Goal: Information Seeking & Learning: Check status

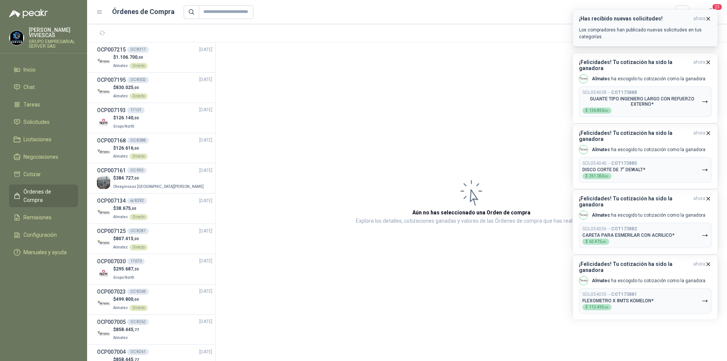
click at [706, 20] on icon "button" at bounding box center [708, 19] width 6 height 6
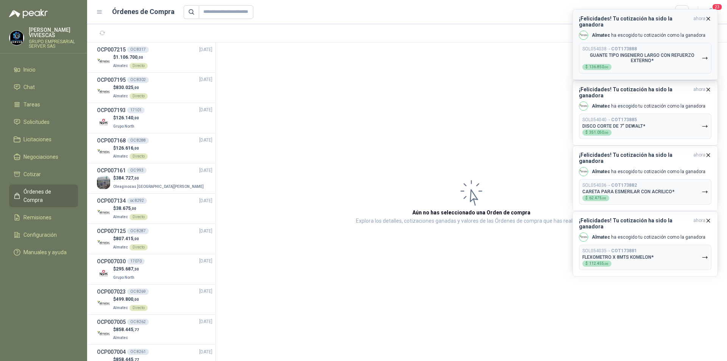
click at [704, 22] on div "¡Felicidades! Tu cotización ha sido la ganadora ahora Almatec [PERSON_NAME] tu …" at bounding box center [645, 45] width 133 height 58
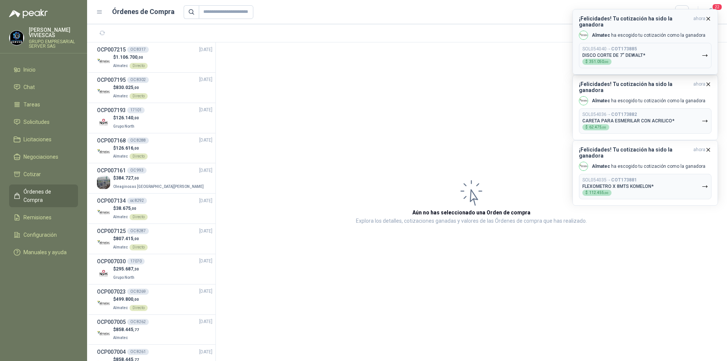
click at [704, 20] on span "ahora" at bounding box center [700, 22] width 12 height 12
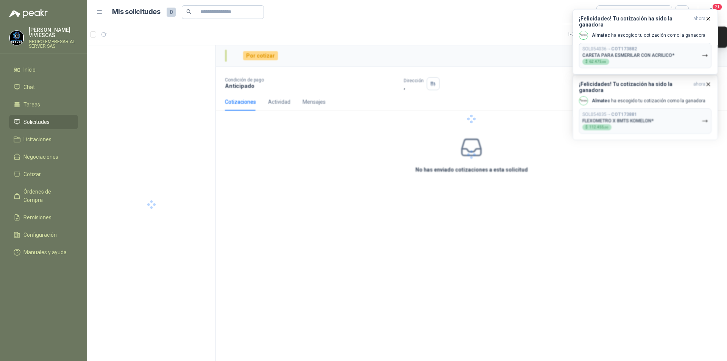
click at [704, 20] on span "ahora" at bounding box center [700, 22] width 12 height 12
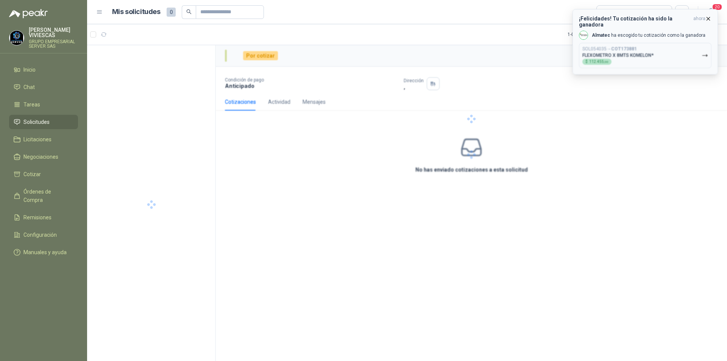
click at [705, 20] on span "ahora" at bounding box center [700, 22] width 12 height 12
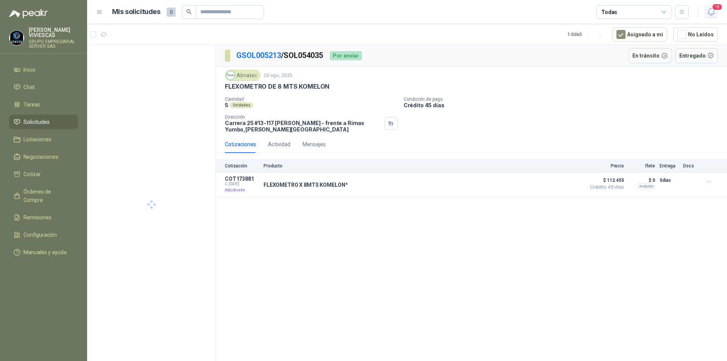
click at [714, 11] on span "19" at bounding box center [717, 6] width 11 height 7
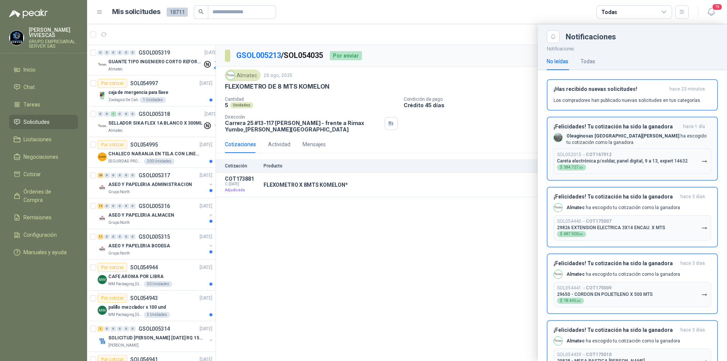
click at [695, 164] on button "SOL052015 → COT167912 Careta electrónica p/soldar, panel digital, 9 a 13, exper…" at bounding box center [633, 161] width 158 height 25
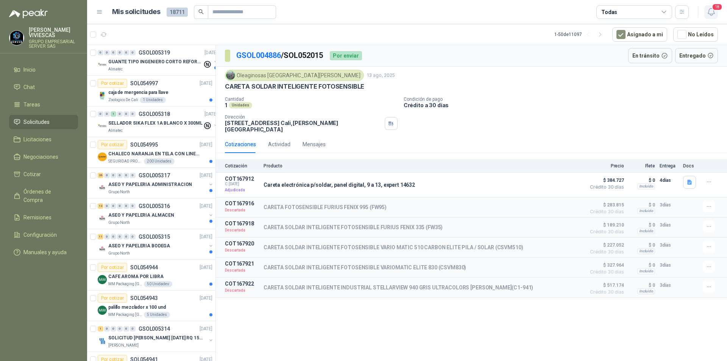
click at [712, 13] on icon "button" at bounding box center [711, 11] width 9 height 9
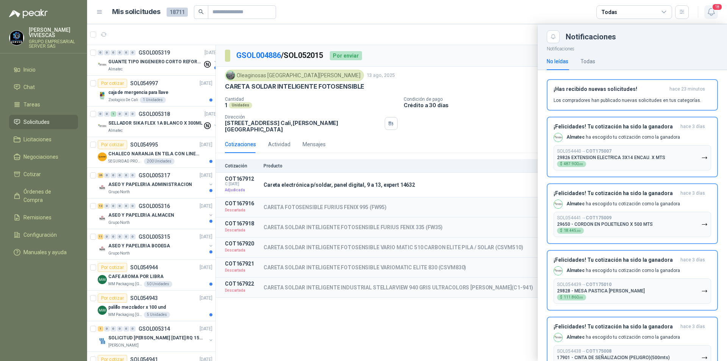
click at [715, 11] on span "18" at bounding box center [717, 6] width 11 height 7
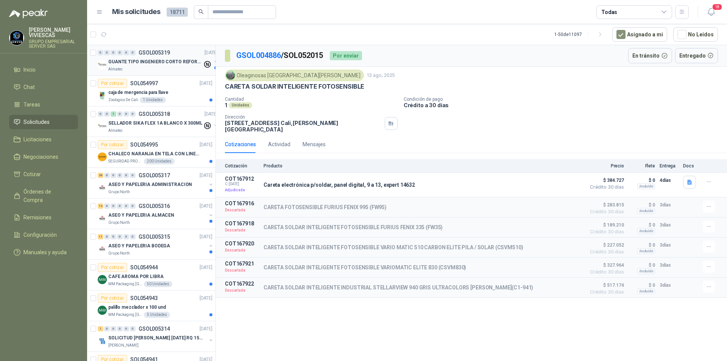
click at [150, 60] on p "GUANTE TIPO INGENIERO CORTO REFORZADO" at bounding box center [155, 61] width 94 height 7
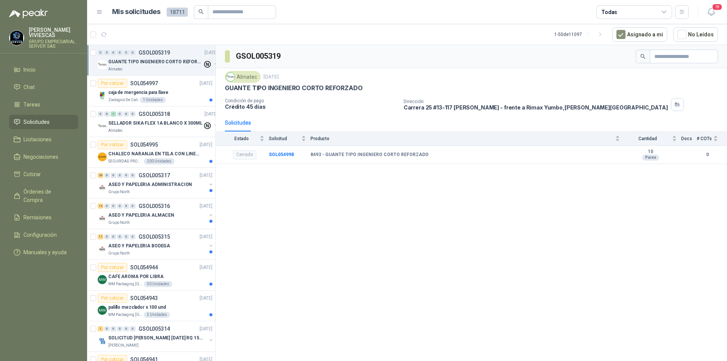
click at [336, 262] on div "GSOL005319 Almatec [DATE] GUANTE TIPO INGENIERO CORTO REFORZADO Condición de pa…" at bounding box center [471, 204] width 511 height 319
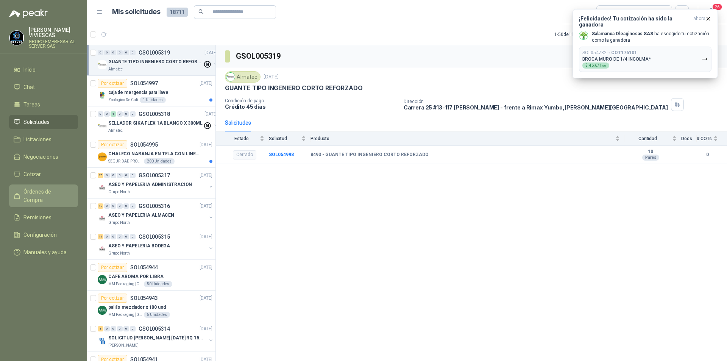
click at [48, 194] on span "Órdenes de Compra" at bounding box center [46, 196] width 47 height 17
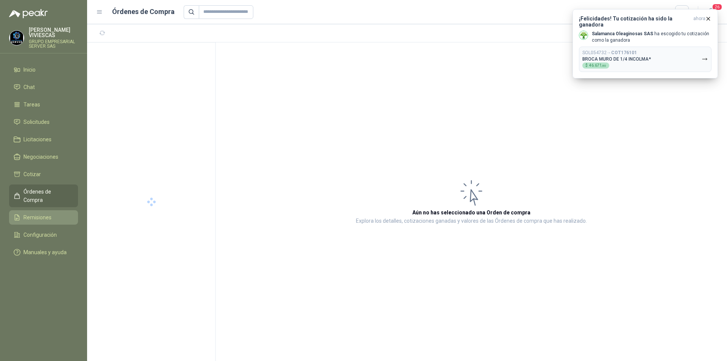
click at [40, 213] on link "Remisiones" at bounding box center [43, 217] width 69 height 14
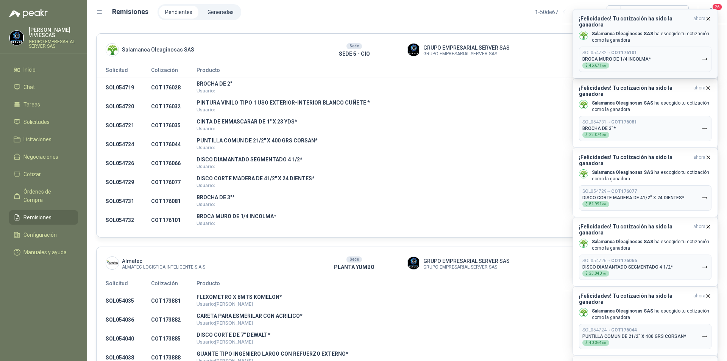
click at [710, 17] on icon "button" at bounding box center [708, 19] width 6 height 6
click at [712, 17] on button "¡Felicidades! Tu cotización ha sido la ganadora ahora Salamanca Oleaginosas SAS…" at bounding box center [645, 43] width 145 height 69
click at [711, 17] on icon "button" at bounding box center [708, 19] width 6 height 6
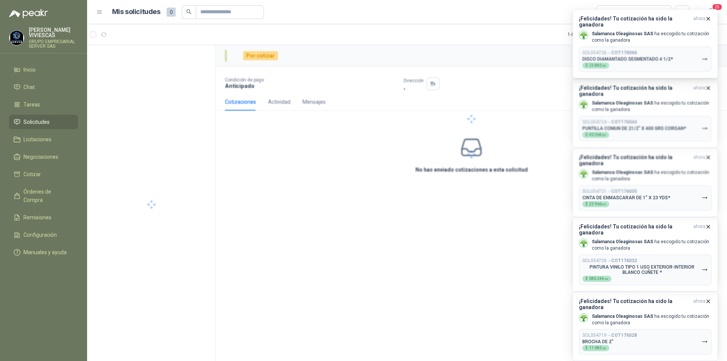
click at [711, 17] on icon "button" at bounding box center [708, 19] width 6 height 6
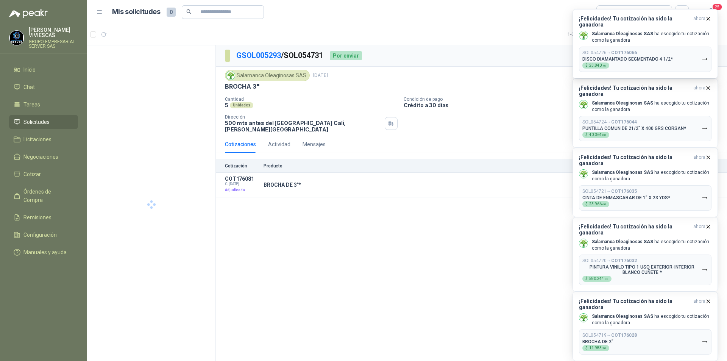
click at [711, 17] on icon "button" at bounding box center [708, 19] width 6 height 6
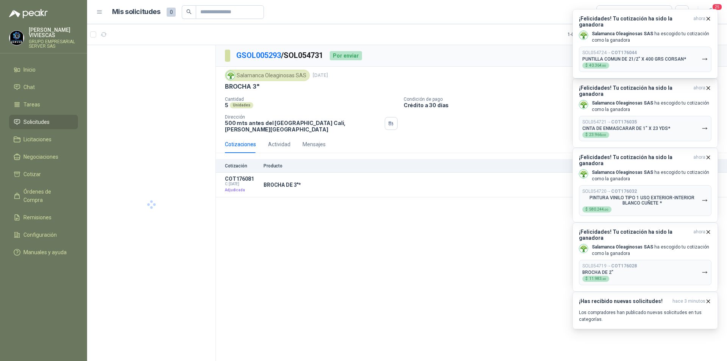
click at [711, 9] on div "¡Felicidades! Tu cotización ha sido la ganadora ahora Salamanca Oleaginosas SAS…" at bounding box center [645, 9] width 145 height 0
click at [711, 17] on icon "button" at bounding box center [708, 19] width 6 height 6
click at [711, 17] on div "¡Felicidades! Tu cotización ha sido la ganadora ahora Salamanca Oleaginosas SAS…" at bounding box center [645, 43] width 145 height 69
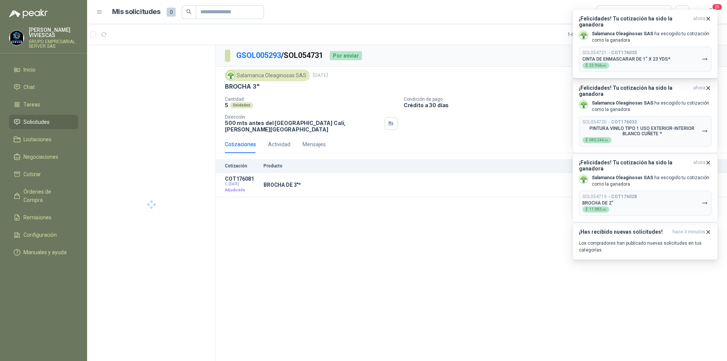
click at [711, 17] on icon "button" at bounding box center [708, 19] width 6 height 6
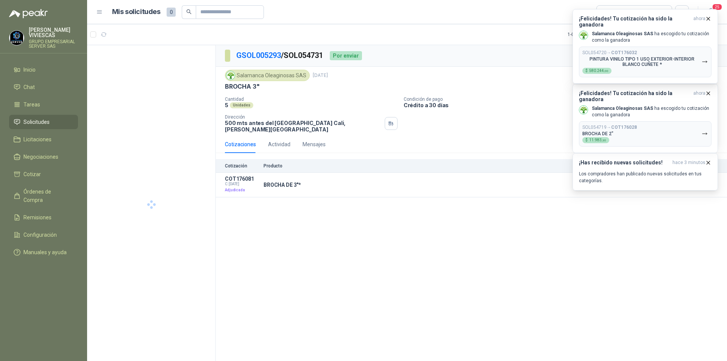
click at [711, 9] on div "¡Felicidades! Tu cotización ha sido la ganadora ahora Salamanca Oleaginosas SAS…" at bounding box center [645, 9] width 145 height 0
click at [711, 17] on icon "button" at bounding box center [708, 19] width 6 height 6
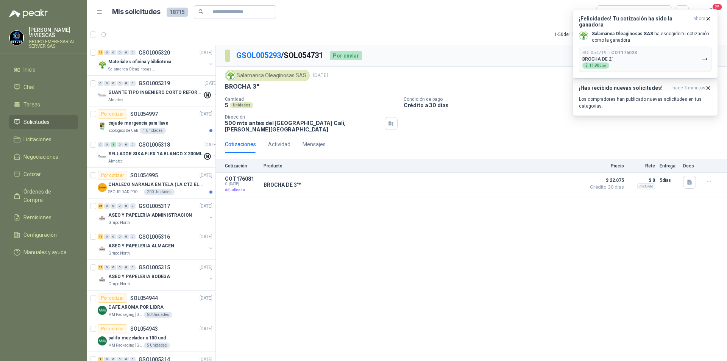
click at [710, 19] on icon "button" at bounding box center [708, 19] width 6 height 6
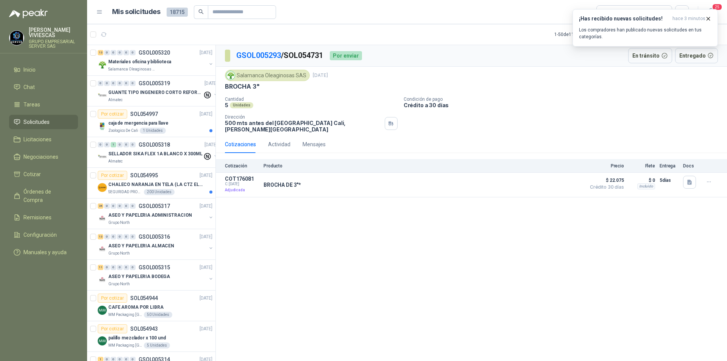
click at [710, 19] on icon "button" at bounding box center [708, 19] width 6 height 6
click at [130, 64] on p "Materiales oficina y biblioteca" at bounding box center [139, 61] width 63 height 7
